Goal: Task Accomplishment & Management: Complete application form

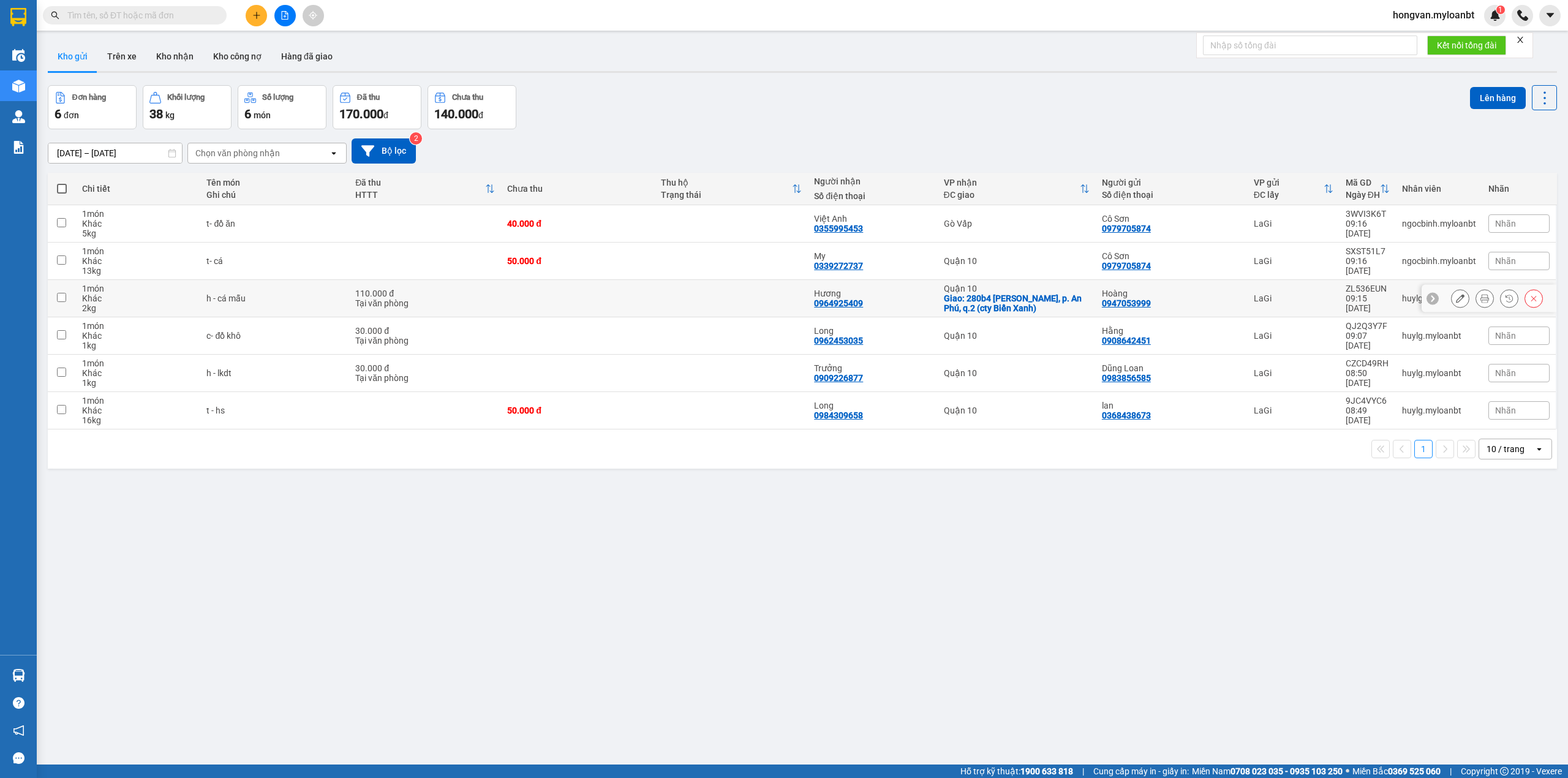
click at [990, 302] on div "Giao: 280b4 [PERSON_NAME], p. An Phú, q.2 (cty Biển Xanh)" at bounding box center [1016, 303] width 145 height 19
checkbox input "true"
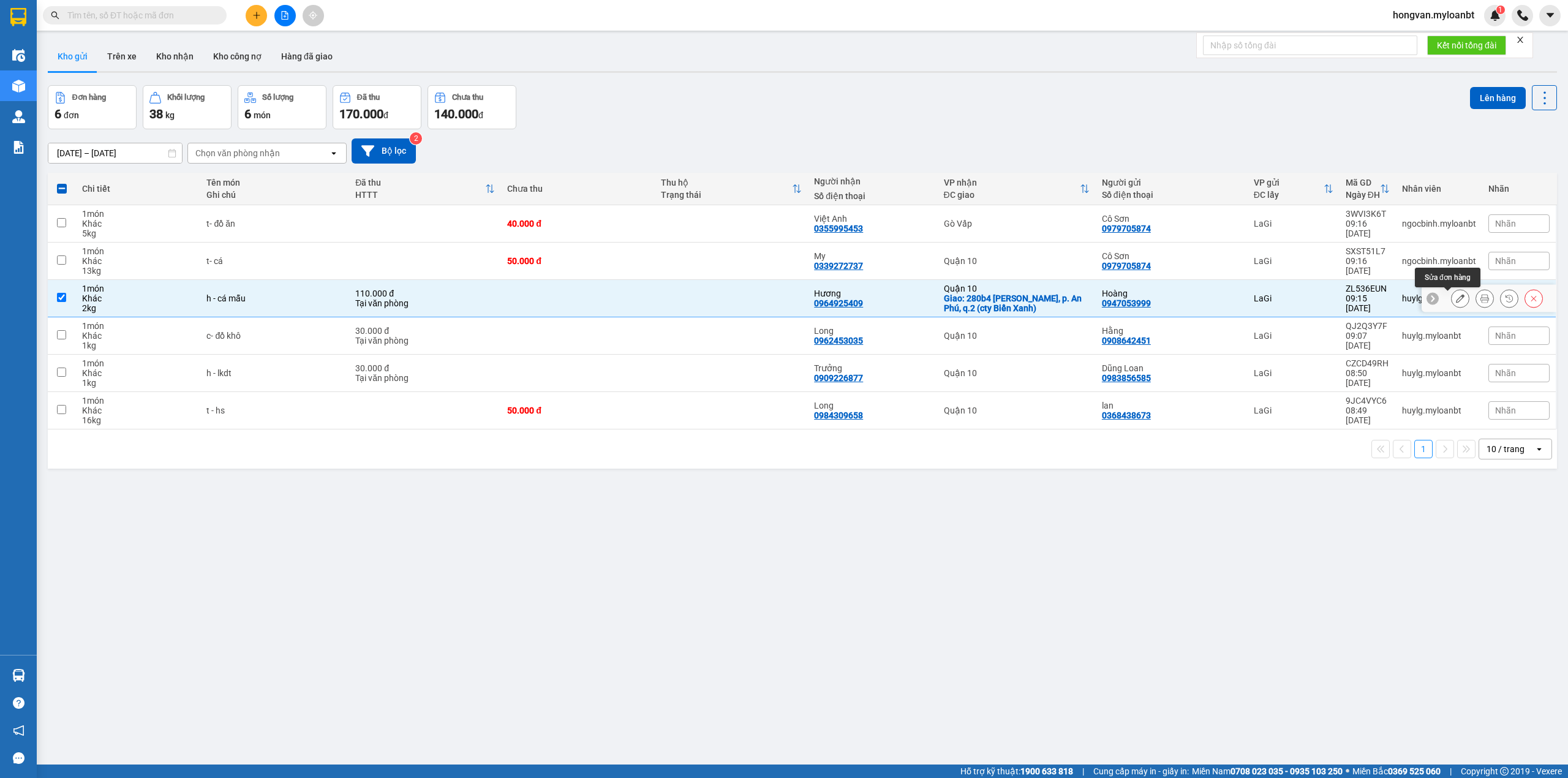
click at [1456, 298] on icon at bounding box center [1460, 299] width 9 height 9
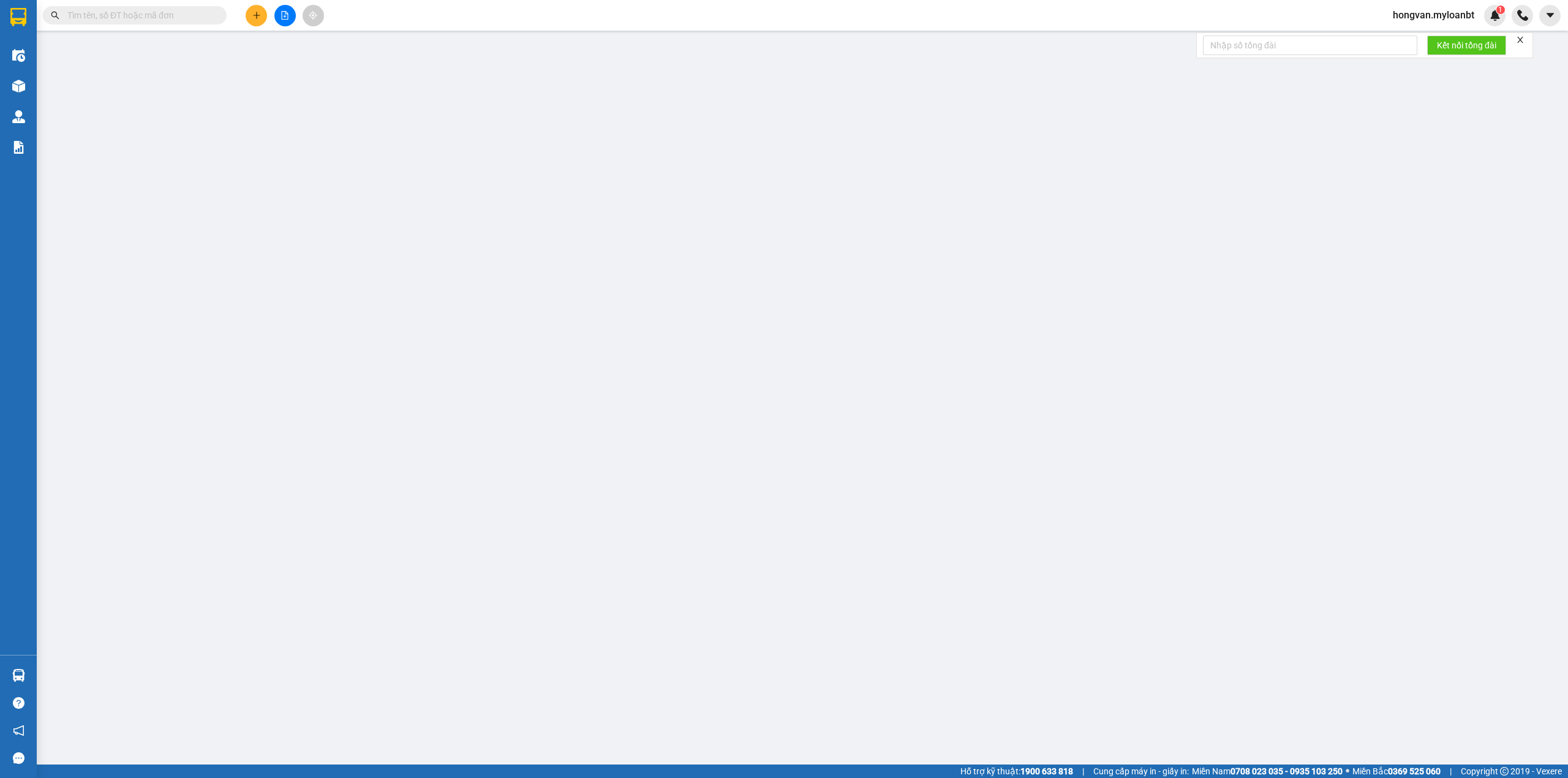
type input "0947053999"
type input "Hoàng"
type input "0964925409"
type input "Hương"
checkbox input "true"
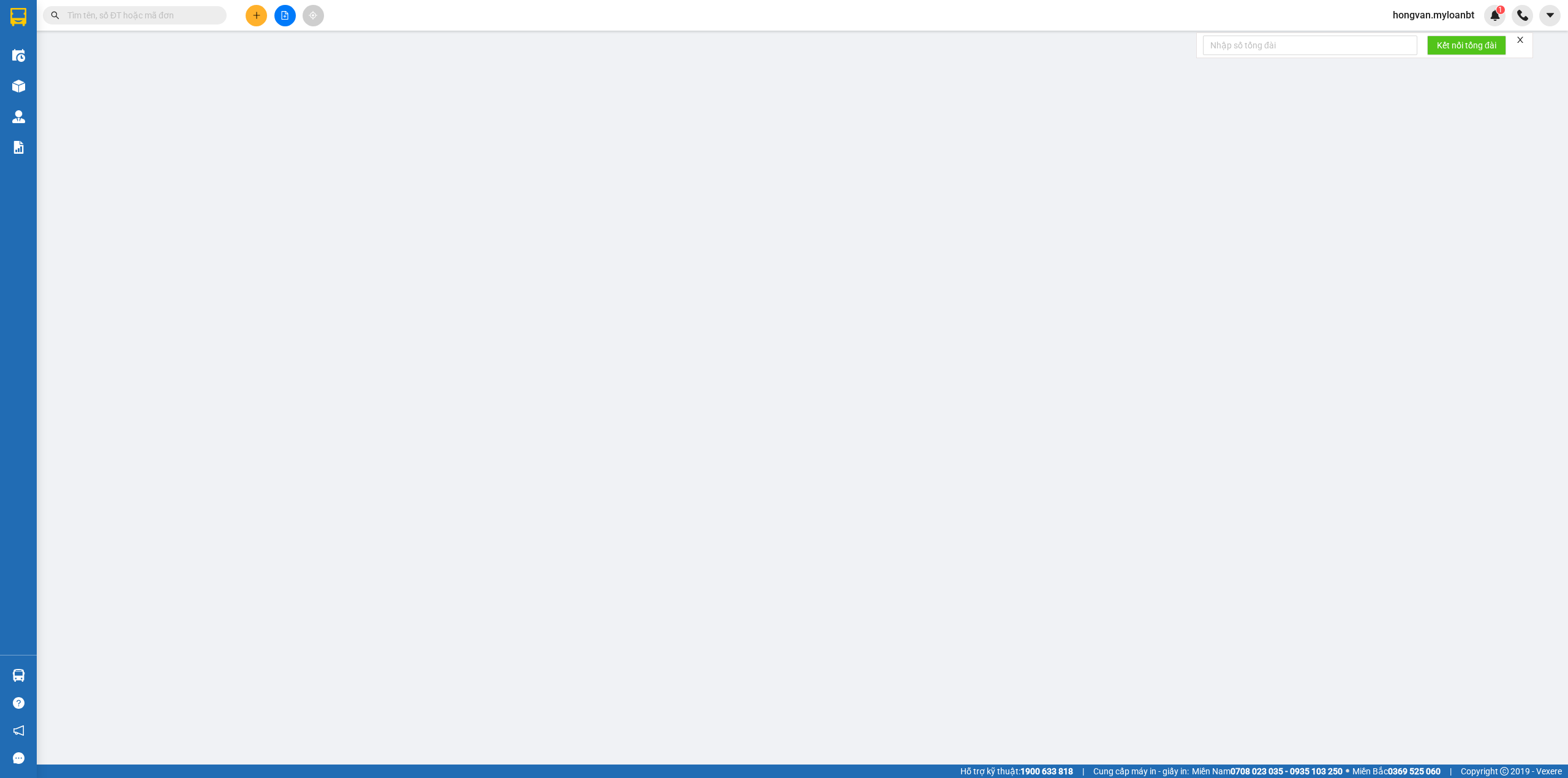
type input "280b4 [PERSON_NAME], p. An Phú, q.2 (cty Biển Xanh)"
type input "110.000"
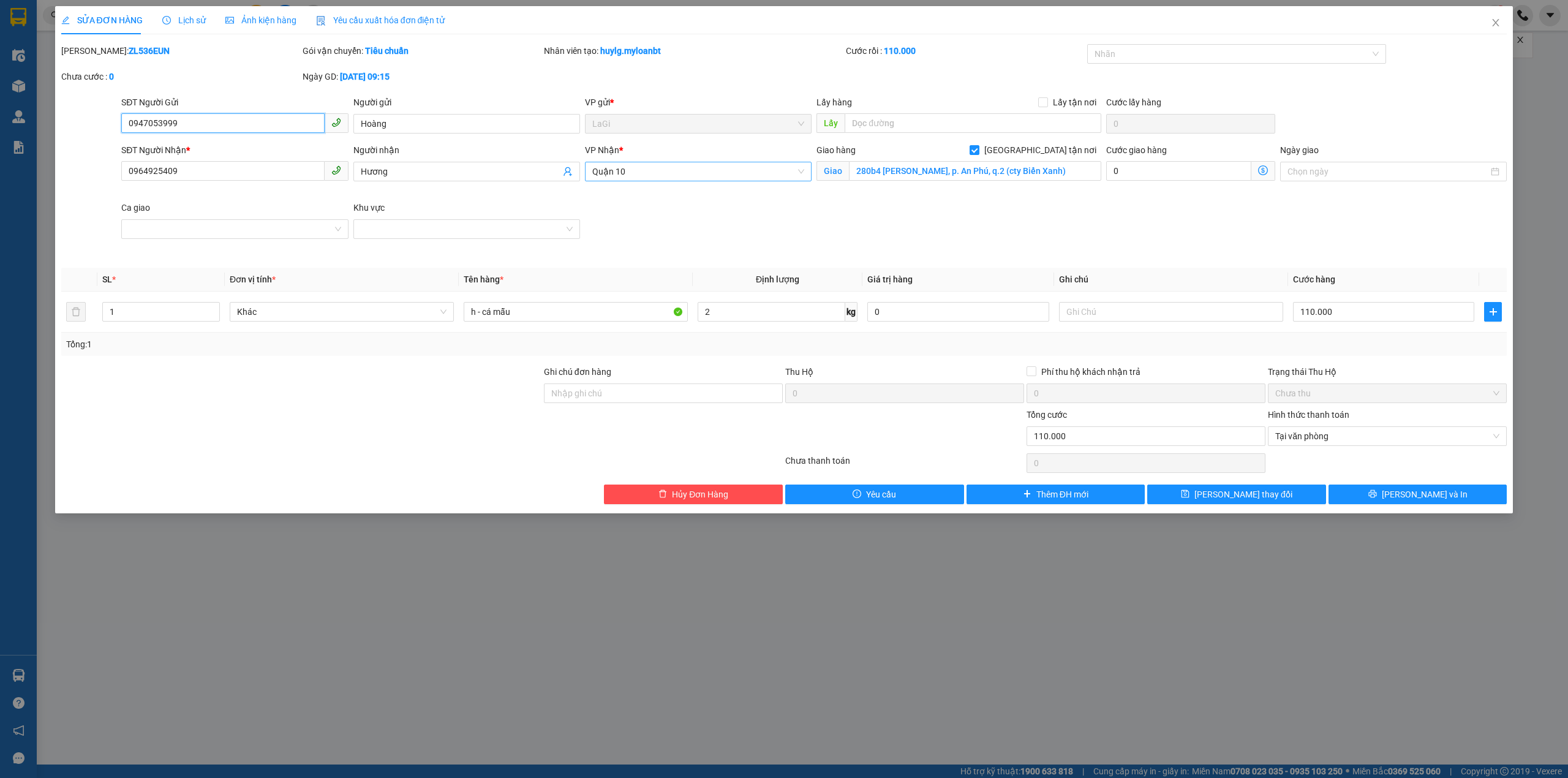
click at [660, 167] on span "Quận 10" at bounding box center [698, 171] width 212 height 19
click at [628, 254] on div "VP [GEOGRAPHIC_DATA]" at bounding box center [698, 255] width 212 height 13
click at [1263, 495] on span "[PERSON_NAME] thay đổi" at bounding box center [1243, 493] width 98 height 13
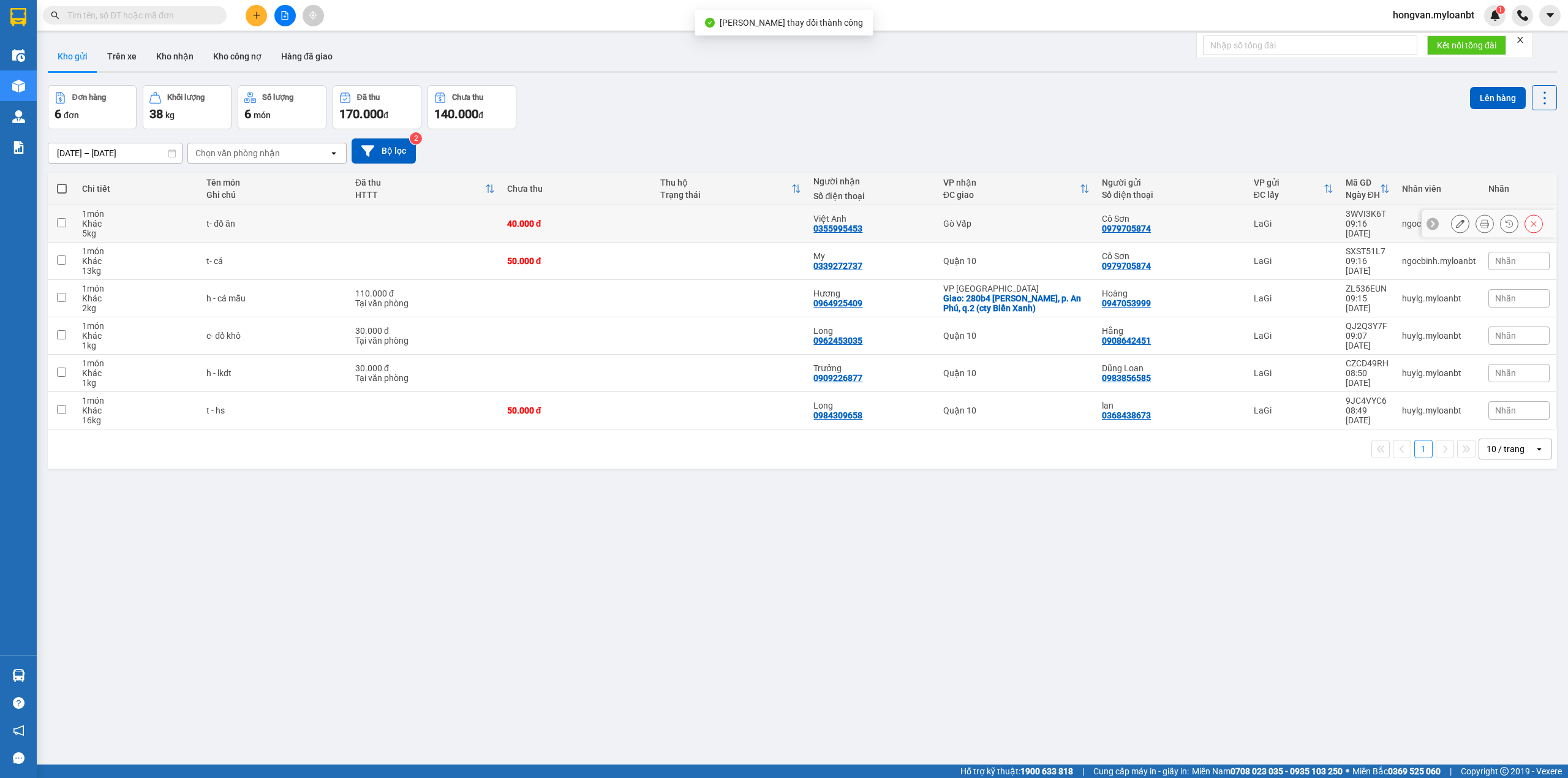
click at [873, 222] on div "Việt Anh" at bounding box center [872, 219] width 117 height 10
checkbox input "true"
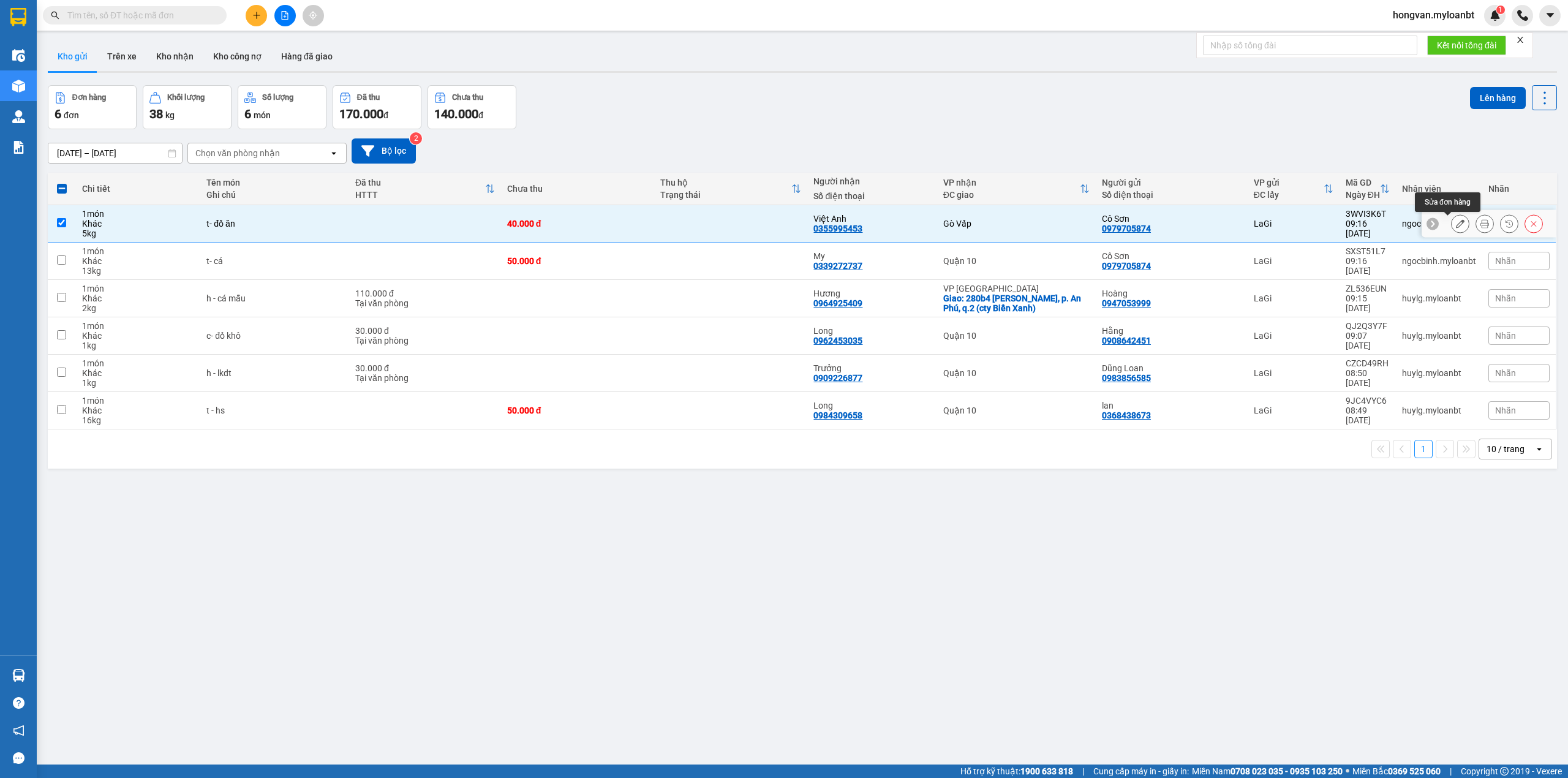
click at [1456, 222] on icon at bounding box center [1460, 224] width 9 height 9
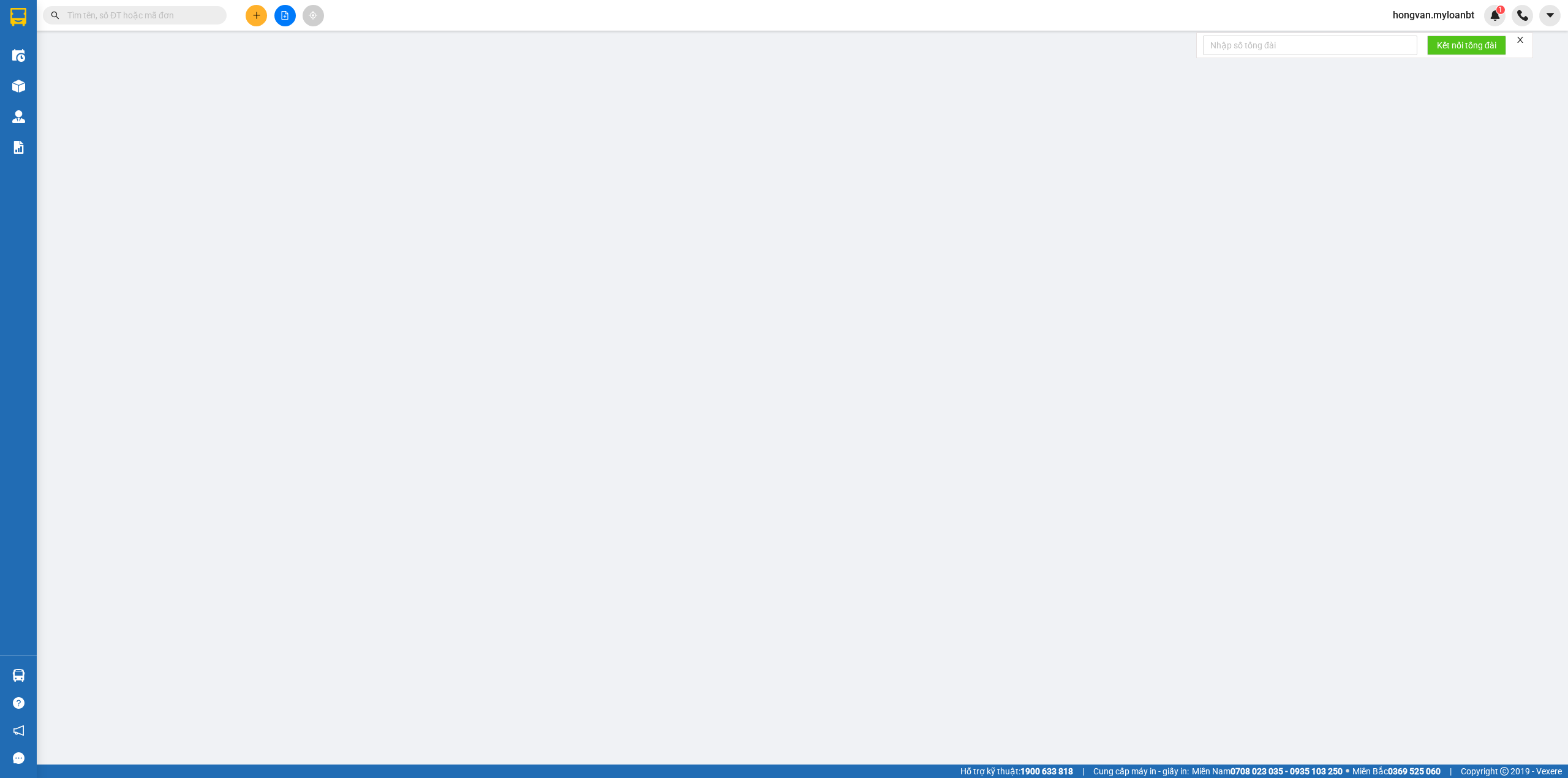
type input "0979705874"
type input "Cô Sơn"
type input "0355995453"
type input "Việt Anh"
type input "40.000"
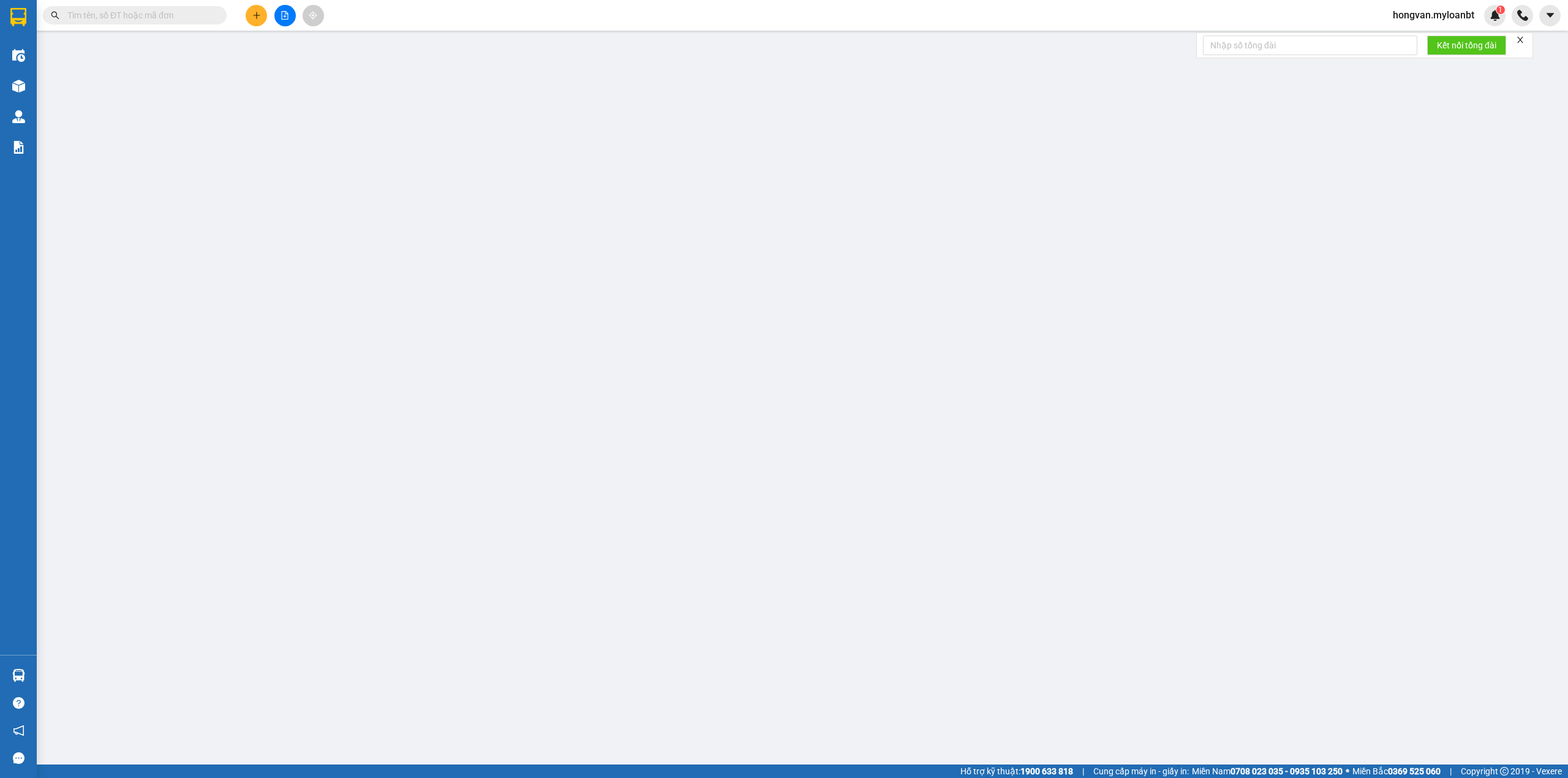
type input "40.000"
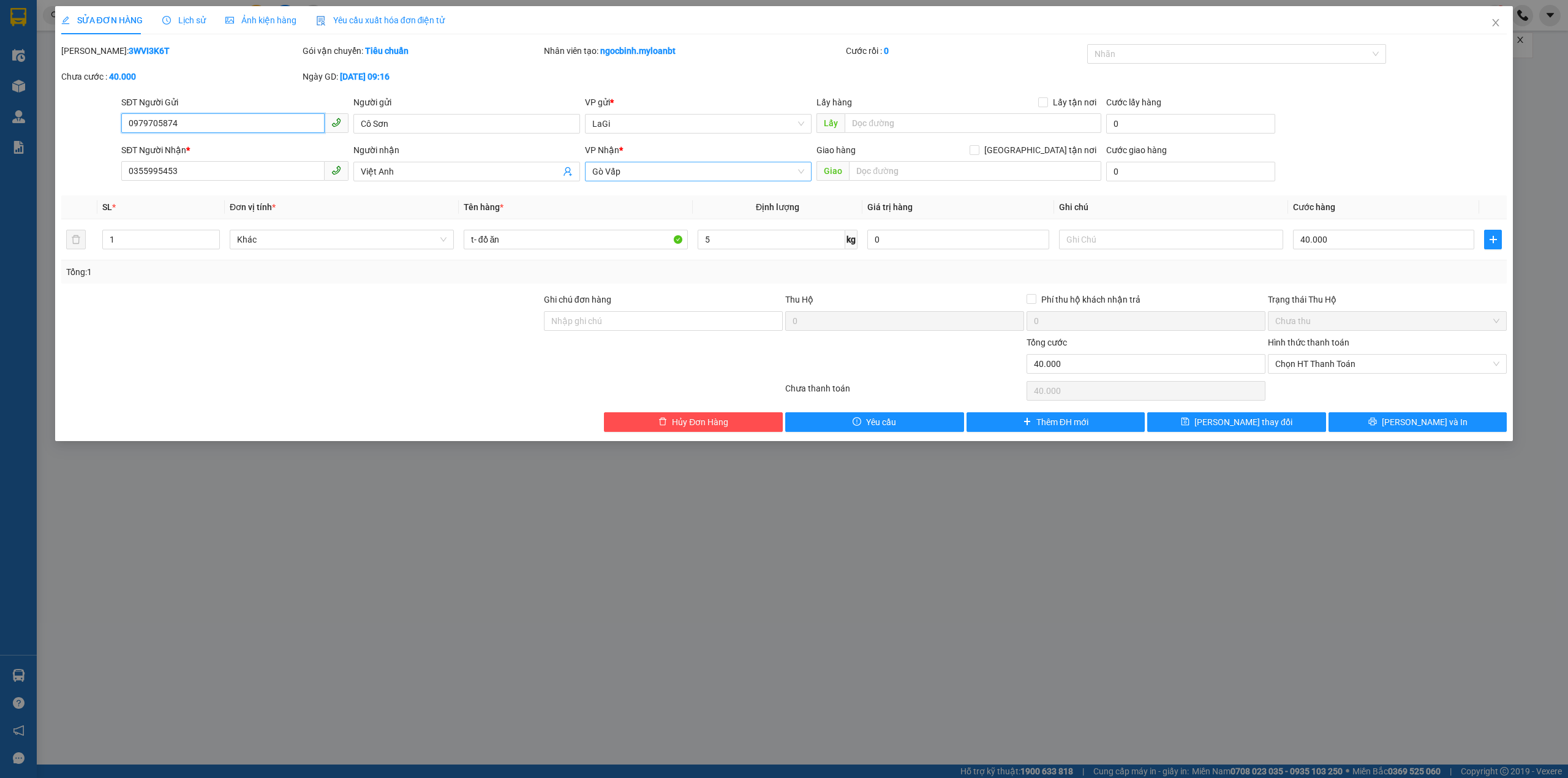
click at [658, 172] on span "Gò Vấp" at bounding box center [698, 171] width 212 height 19
click at [610, 239] on div "Quận 10" at bounding box center [698, 235] width 212 height 13
click at [1230, 425] on span "[PERSON_NAME] thay đổi" at bounding box center [1243, 421] width 98 height 13
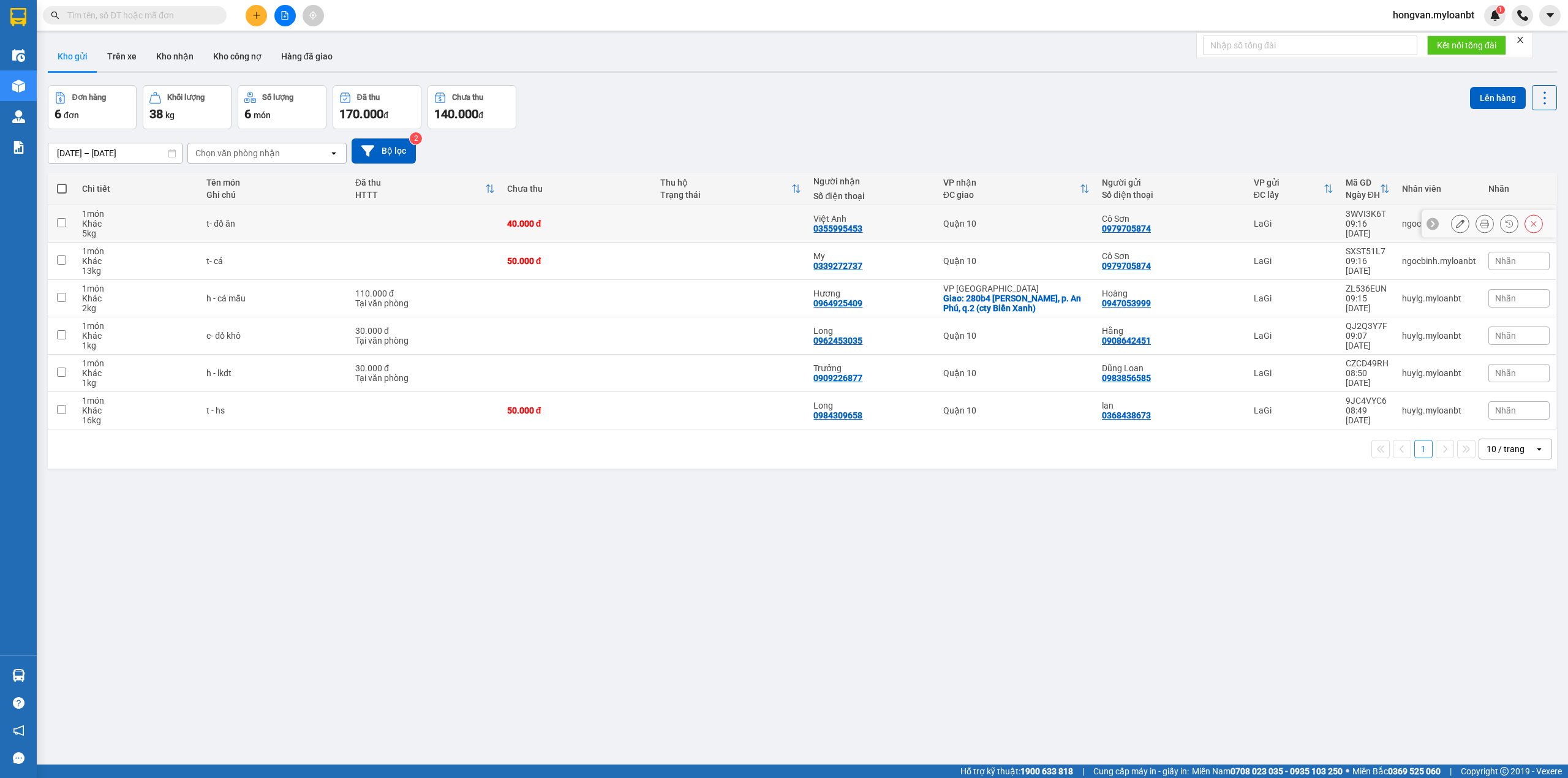
click at [943, 219] on div "Quận 10" at bounding box center [1016, 223] width 146 height 10
checkbox input "true"
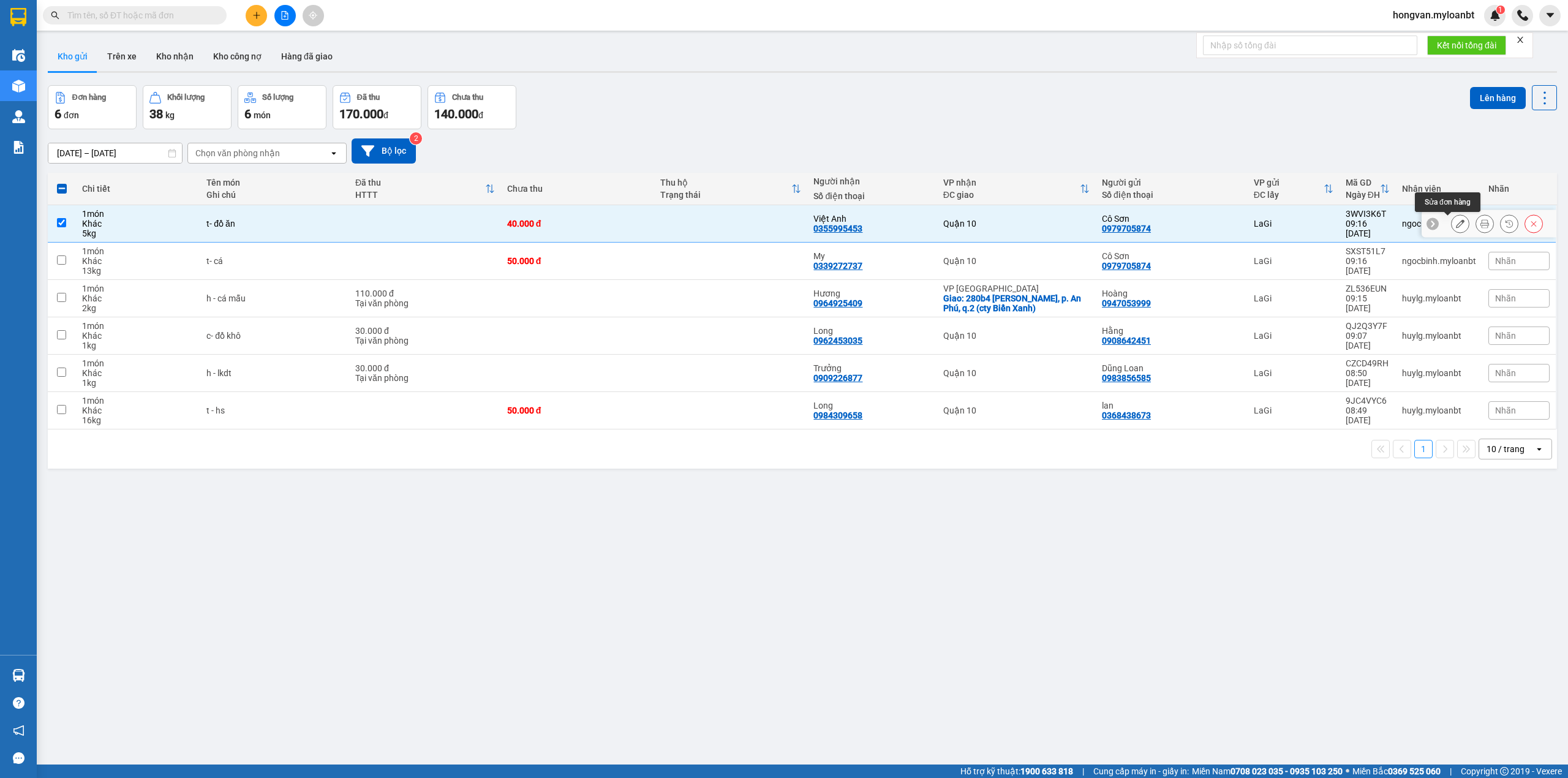
click at [1453, 222] on button at bounding box center [1460, 224] width 17 height 21
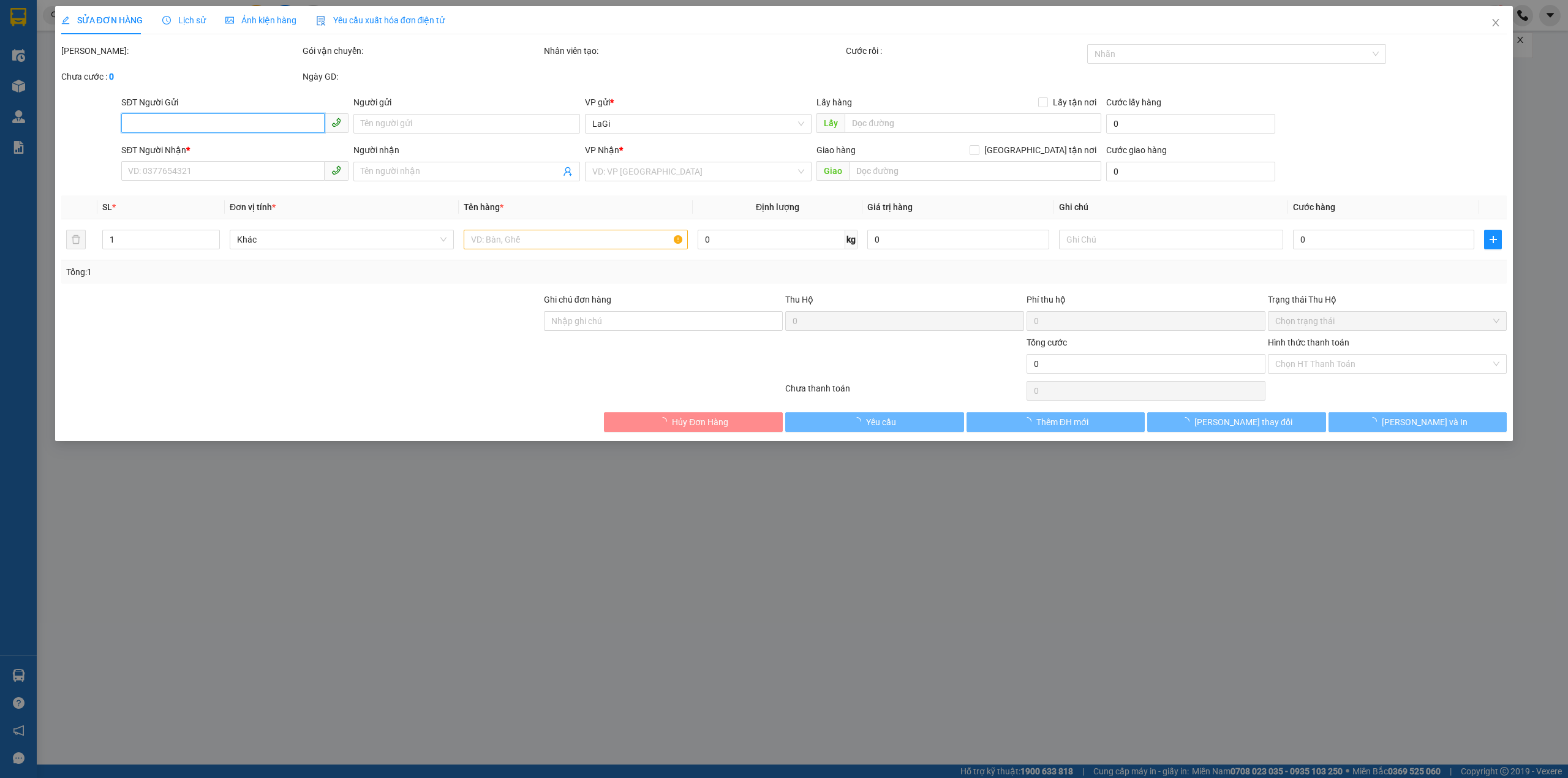
type input "0979705874"
type input "Cô Sơn"
type input "0355995453"
type input "Việt Anh"
type input "40.000"
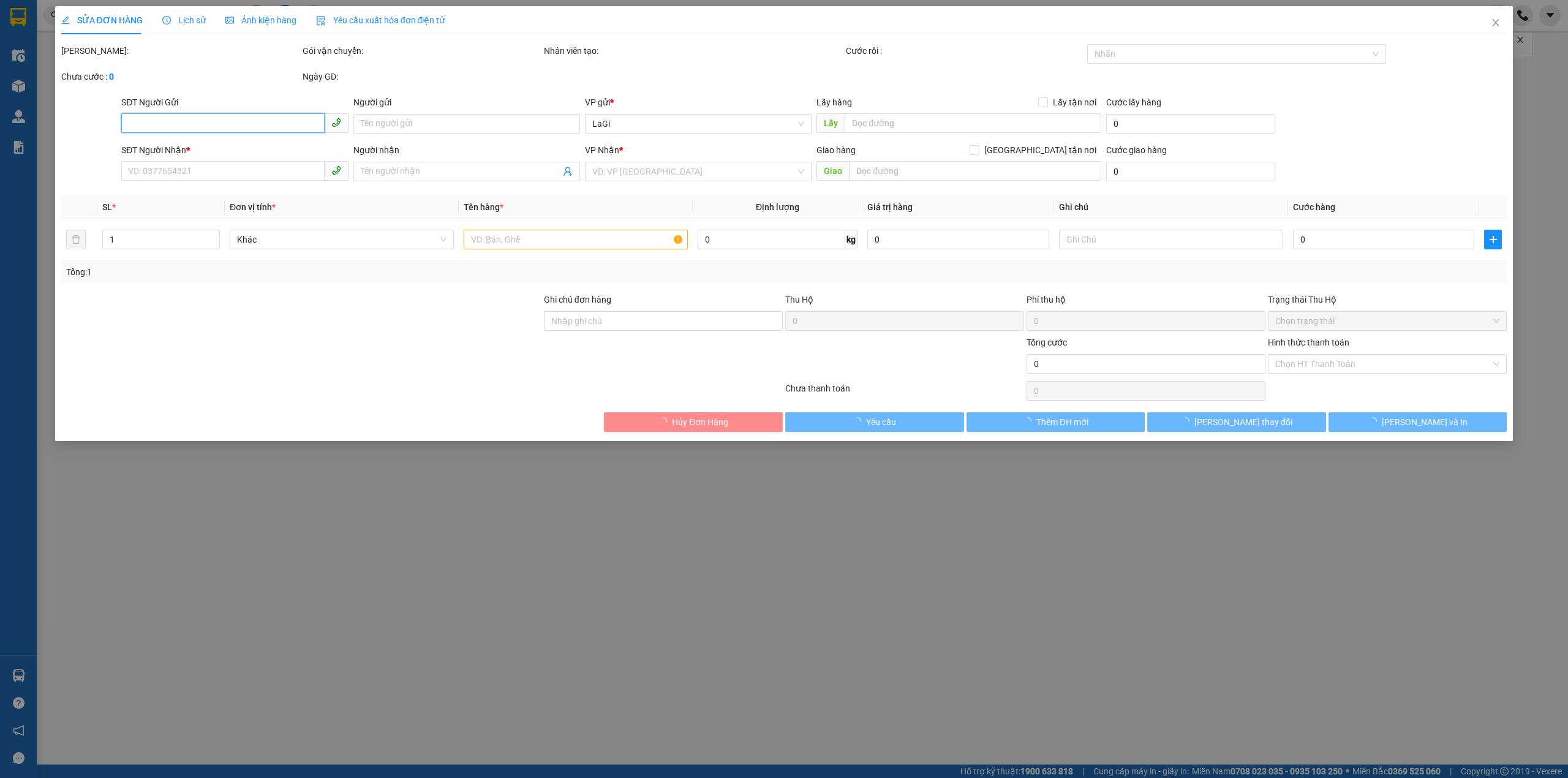
type input "40.000"
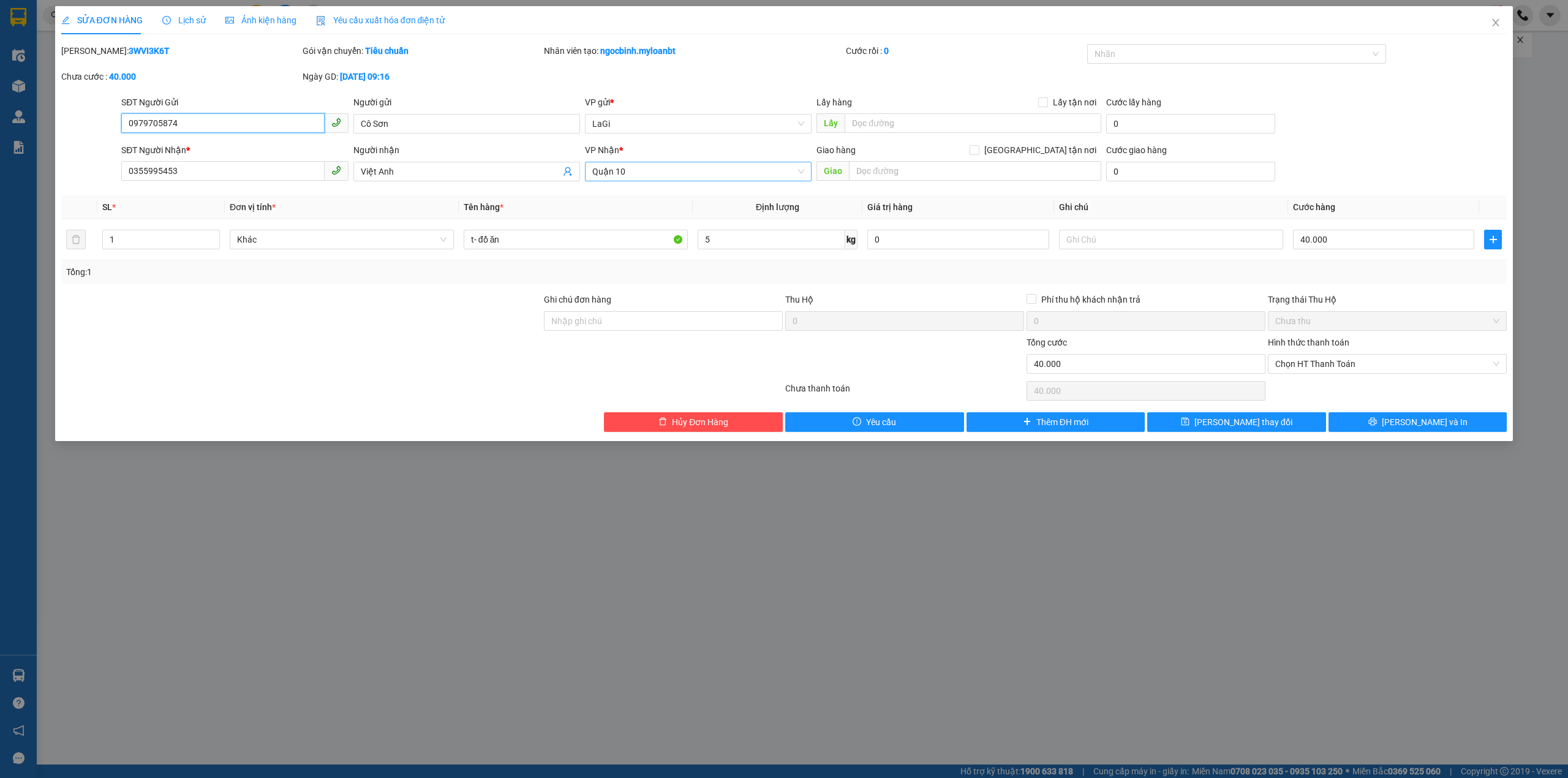
click at [626, 177] on span "Quận 10" at bounding box center [698, 171] width 212 height 19
click at [624, 219] on div "Gò Vấp" at bounding box center [698, 216] width 212 height 13
click at [1303, 241] on input "40.000" at bounding box center [1384, 240] width 182 height 19
type input "5"
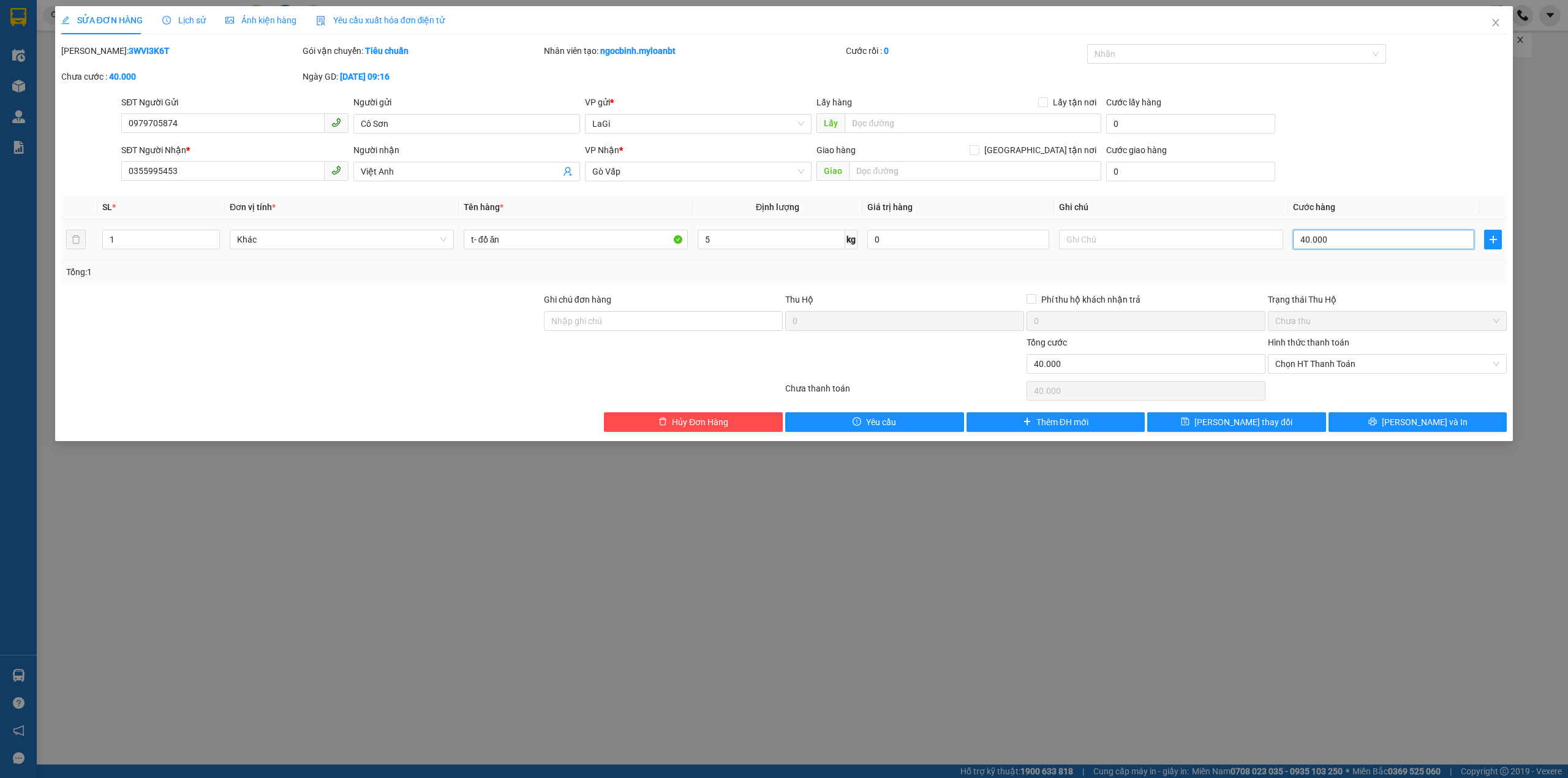
type input "5"
type input "50"
type input "50.000"
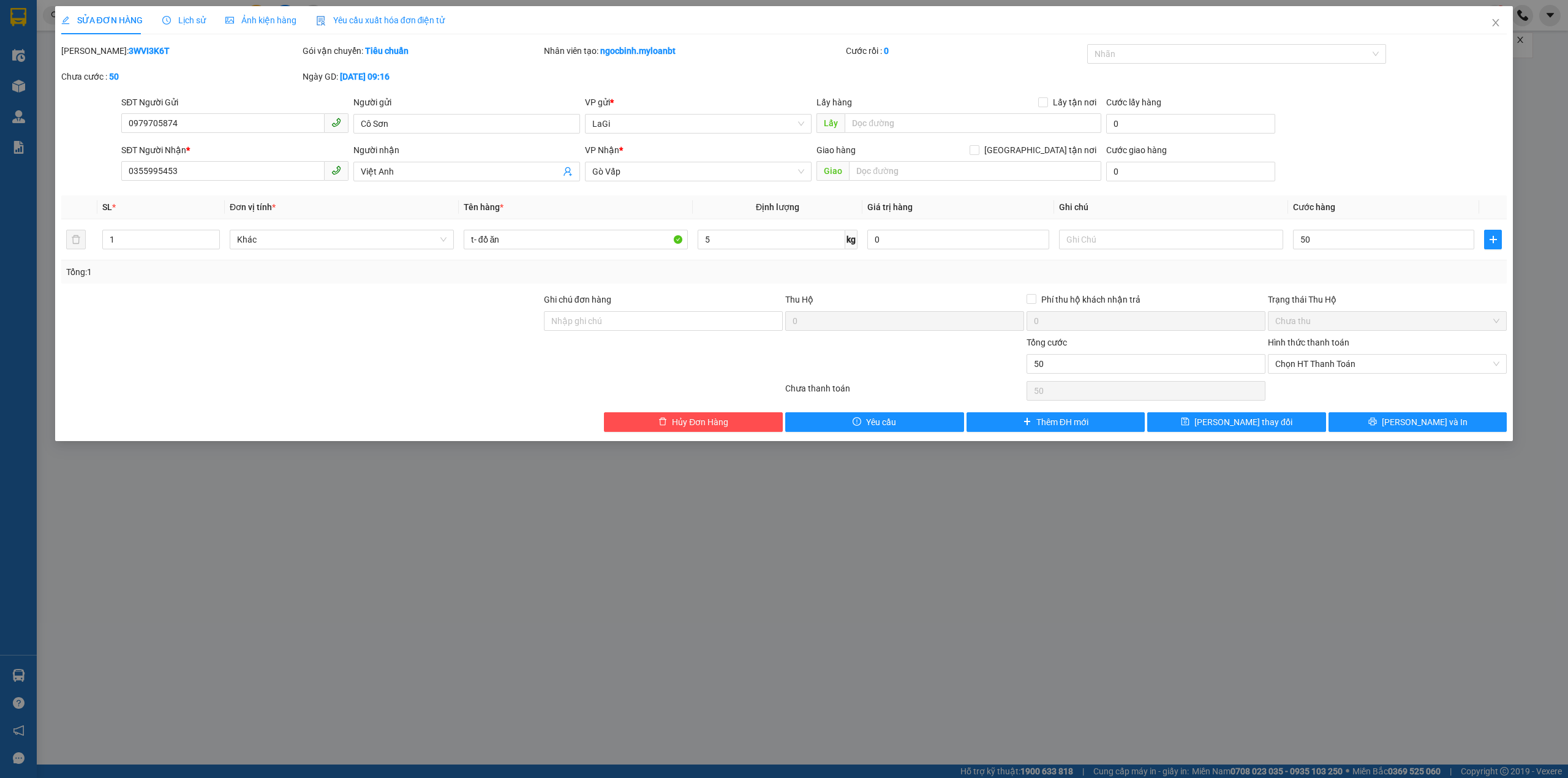
type input "50.000"
click at [1207, 270] on div "Tổng: 1" at bounding box center [784, 271] width 1437 height 13
click at [1279, 425] on button "[PERSON_NAME] thay đổi" at bounding box center [1237, 422] width 179 height 19
